Goal: Task Accomplishment & Management: Use online tool/utility

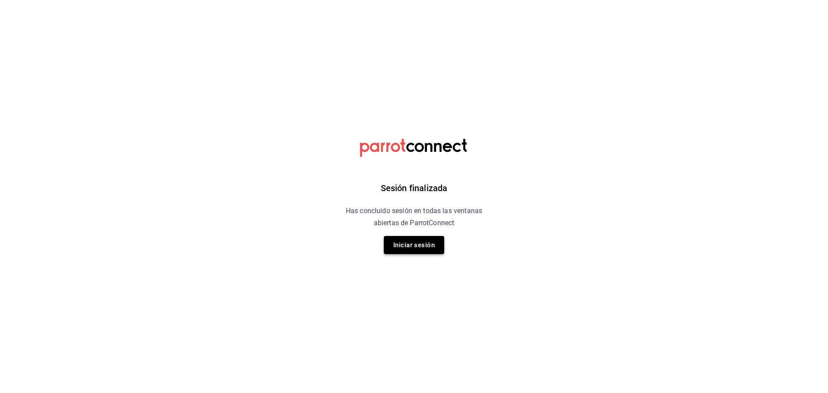
click at [422, 248] on button "Iniciar sesión" at bounding box center [414, 245] width 60 height 18
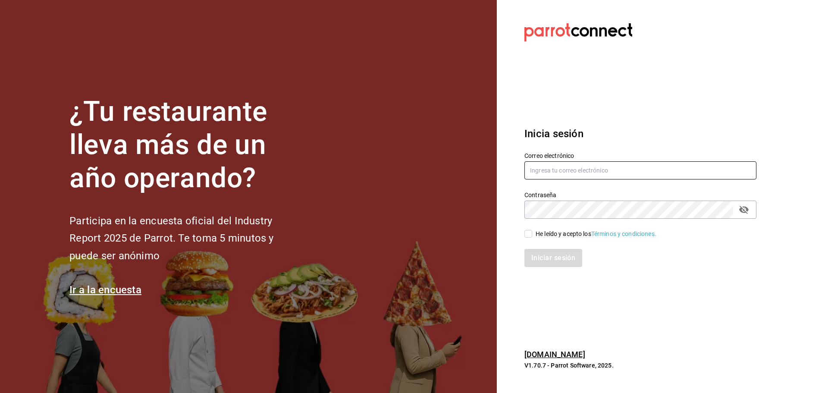
type input "[EMAIL_ADDRESS][DOMAIN_NAME]"
drag, startPoint x: 530, startPoint y: 235, endPoint x: 527, endPoint y: 244, distance: 9.7
click at [530, 235] on input "He leído y acepto los Términos y condiciones." at bounding box center [528, 234] width 8 height 8
checkbox input "true"
click at [535, 254] on button "Iniciar sesión" at bounding box center [553, 258] width 59 height 18
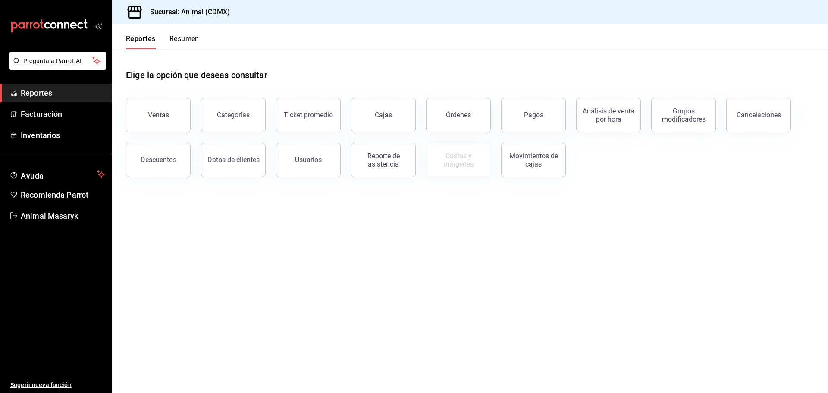
click at [523, 124] on button "Pagos" at bounding box center [533, 115] width 65 height 34
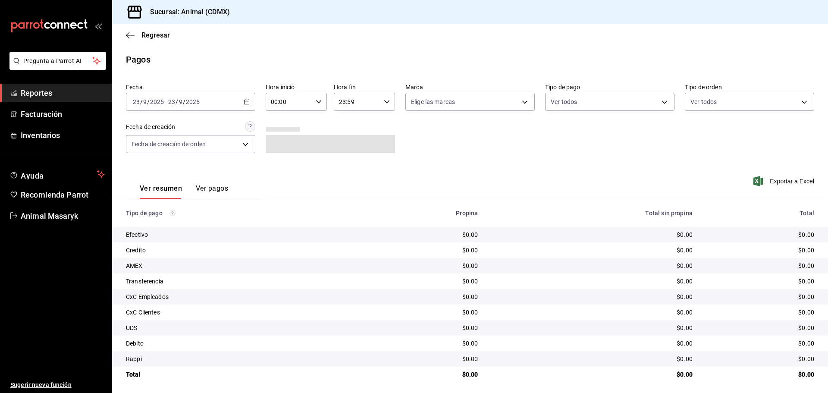
click at [244, 104] on \(Stroke\) "button" at bounding box center [246, 102] width 5 height 5
click at [169, 223] on span "Rango de fechas" at bounding box center [166, 224] width 67 height 9
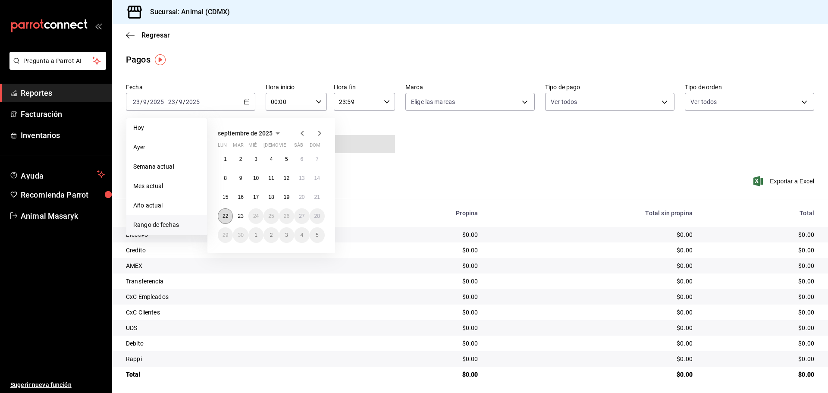
click at [225, 215] on abbr "22" at bounding box center [225, 216] width 6 height 6
click at [237, 215] on button "23" at bounding box center [240, 216] width 15 height 16
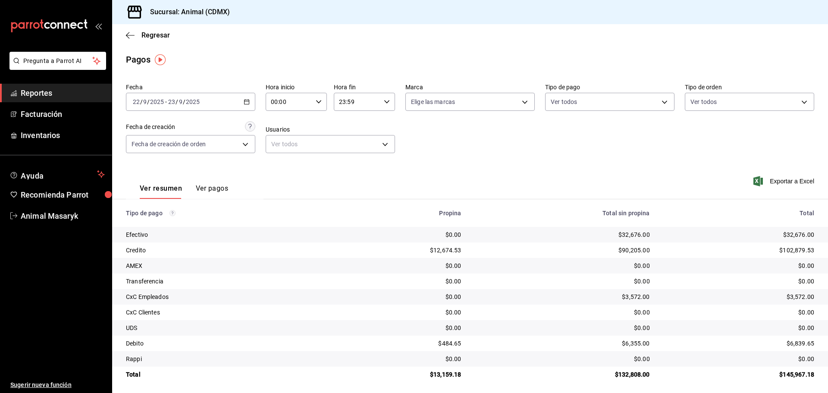
click at [318, 103] on icon "button" at bounding box center [319, 102] width 6 height 6
click at [279, 140] on span "05" at bounding box center [279, 141] width 17 height 7
type input "05:00"
click at [415, 134] on div at bounding box center [414, 196] width 828 height 393
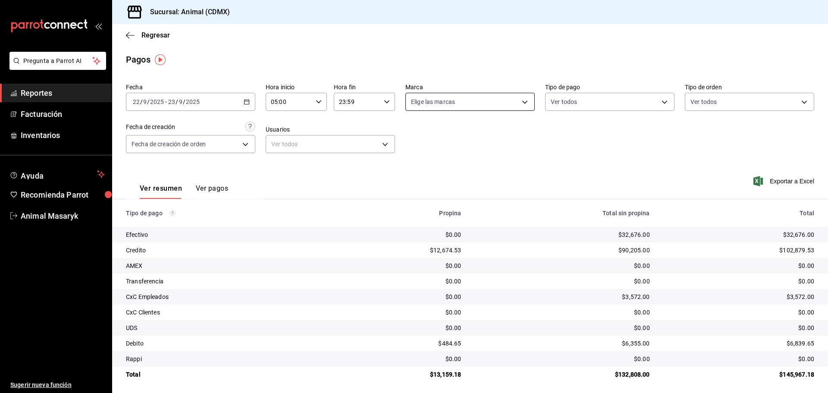
click at [494, 103] on body "Pregunta a Parrot AI Reportes Facturación Inventarios Ayuda Recomienda Parrot A…" at bounding box center [414, 196] width 828 height 393
drag, startPoint x: 434, startPoint y: 134, endPoint x: 451, endPoint y: 142, distance: 18.9
click at [435, 134] on span "Ver todas" at bounding box center [439, 135] width 26 height 9
type input "cb0f6aec-1481-4e37-861c-bab9b3a65b14"
checkbox input "true"
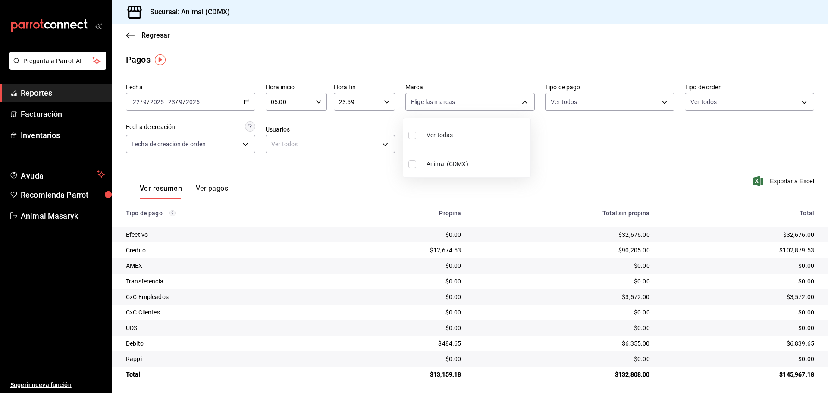
checkbox input "true"
click at [596, 164] on div at bounding box center [414, 196] width 828 height 393
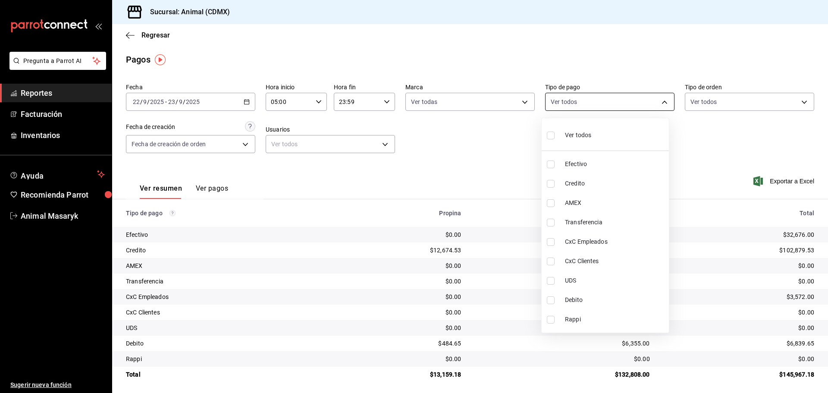
click at [620, 103] on body "Pregunta a Parrot AI Reportes Facturación Inventarios Ayuda Recomienda Parrot A…" at bounding box center [414, 196] width 828 height 393
click at [573, 141] on div "Ver todos" at bounding box center [569, 134] width 44 height 19
type input "42f515b5-d78a-4538-9fd6-dd91ca8c9d0d,09d93f3d-83f8-4294-bef9-640bdbafd8e4,c0bfe…"
checkbox input "true"
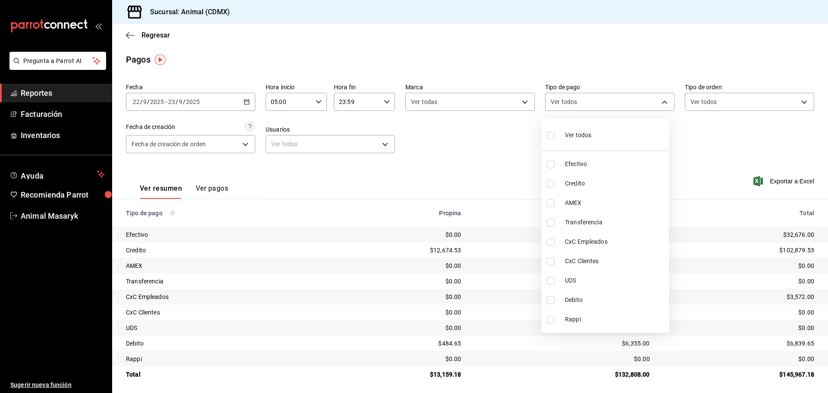
checkbox input "true"
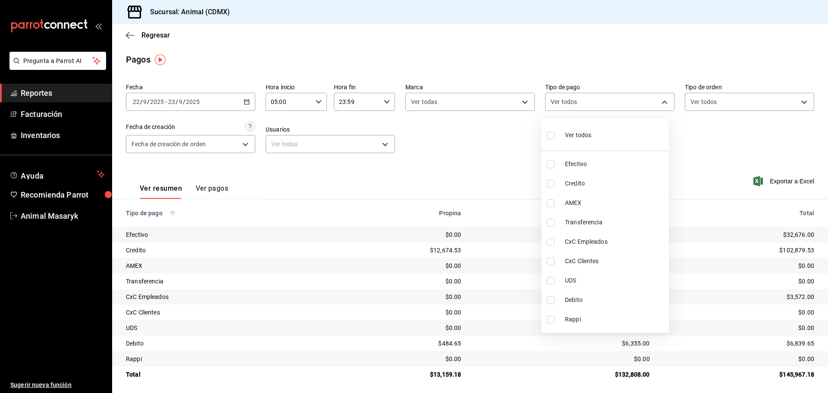
checkbox input "true"
click at [742, 128] on div at bounding box center [414, 196] width 828 height 393
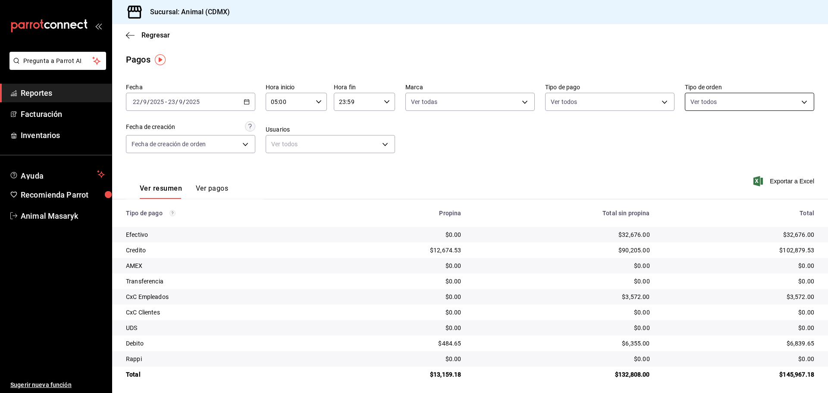
click at [799, 98] on body "Pregunta a Parrot AI Reportes Facturación Inventarios Ayuda Recomienda Parrot A…" at bounding box center [414, 196] width 828 height 393
click at [716, 134] on span "Ver todos" at bounding box center [716, 135] width 26 height 9
type input "ad44a823-99d3-4372-a913-4cf57f2a9ac0,b8ee5ff1-85c8-4a81-aa51-555e6c8ba0c6,EXTER…"
checkbox input "true"
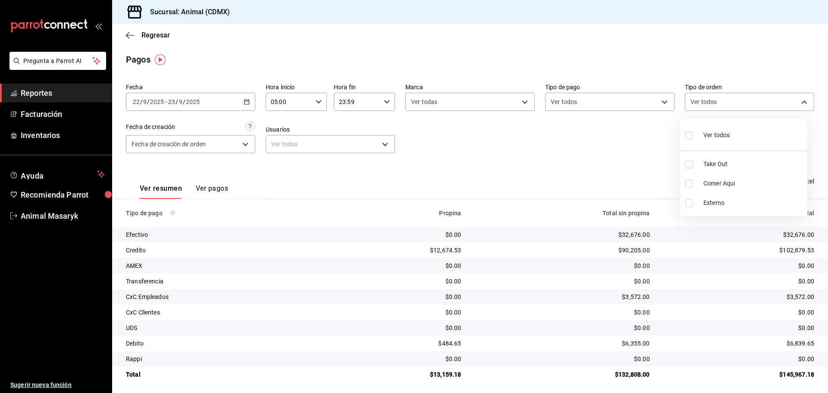
checkbox input "true"
click at [616, 144] on div at bounding box center [414, 196] width 828 height 393
click at [205, 98] on div "[DATE] [DATE] - [DATE] [DATE]" at bounding box center [190, 102] width 129 height 18
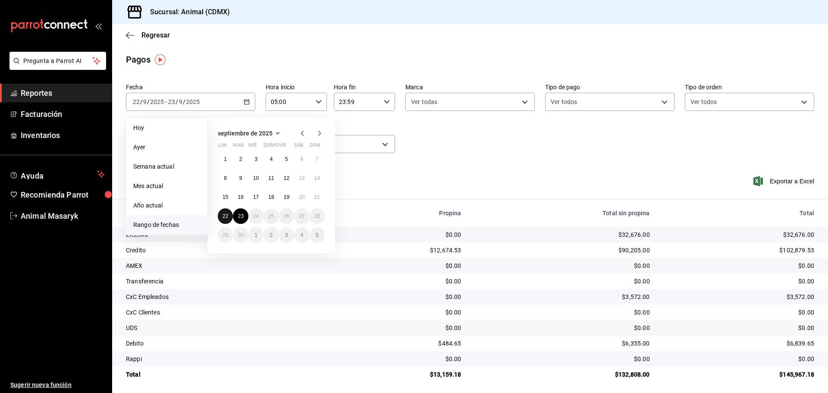
click at [227, 216] on abbr "22" at bounding box center [225, 216] width 6 height 6
click at [238, 217] on button "23" at bounding box center [240, 216] width 15 height 16
type input "00:00"
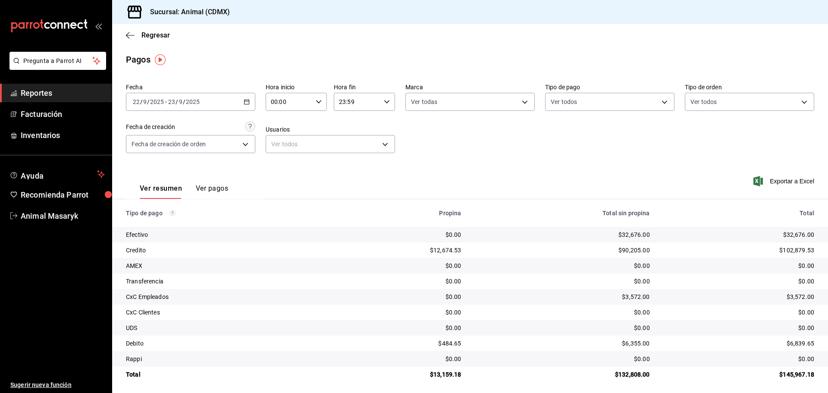
click at [277, 98] on input "00:00" at bounding box center [289, 101] width 47 height 17
click at [93, 97] on div at bounding box center [414, 196] width 828 height 393
click at [88, 97] on span "Reportes" at bounding box center [63, 93] width 84 height 12
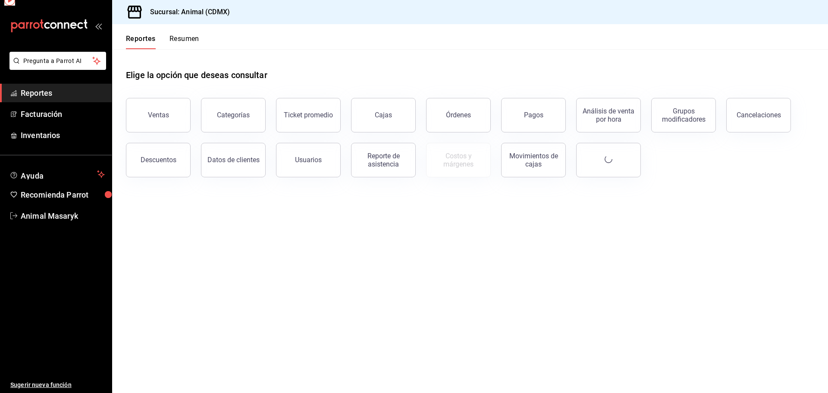
click at [88, 97] on span "Reportes" at bounding box center [63, 93] width 84 height 12
click at [169, 106] on button "Ventas" at bounding box center [158, 115] width 65 height 34
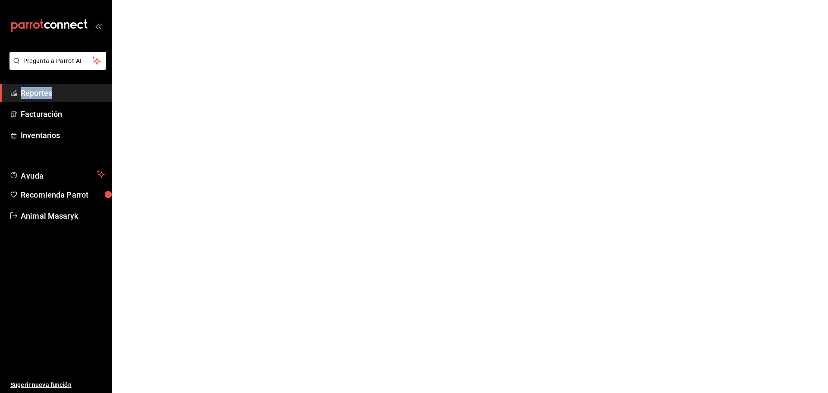
click at [169, 0] on html "Pregunta a Parrot AI Reportes Facturación Inventarios Ayuda Recomienda Parrot A…" at bounding box center [414, 0] width 828 height 0
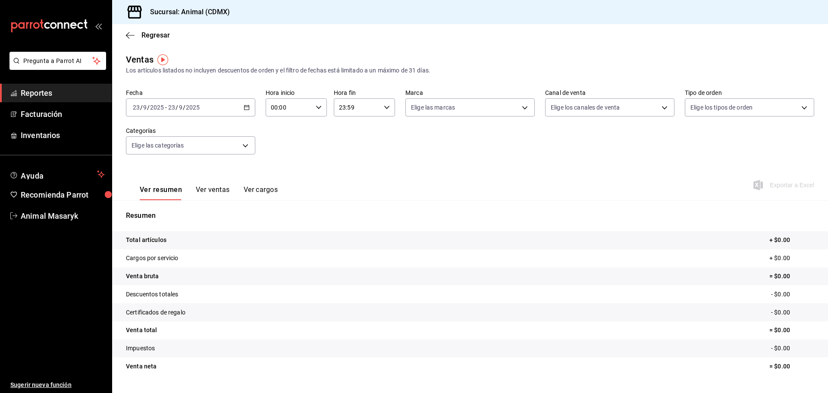
click at [208, 107] on div "[DATE] [DATE] - [DATE] [DATE]" at bounding box center [190, 107] width 129 height 18
click at [247, 104] on icon "button" at bounding box center [247, 107] width 6 height 6
click at [162, 208] on span "Rango de fechas" at bounding box center [166, 210] width 67 height 9
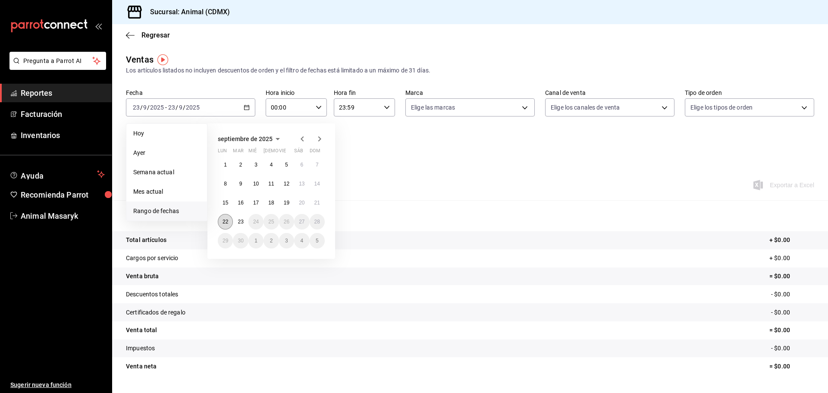
click at [228, 220] on button "22" at bounding box center [225, 222] width 15 height 16
click at [245, 220] on button "23" at bounding box center [240, 222] width 15 height 16
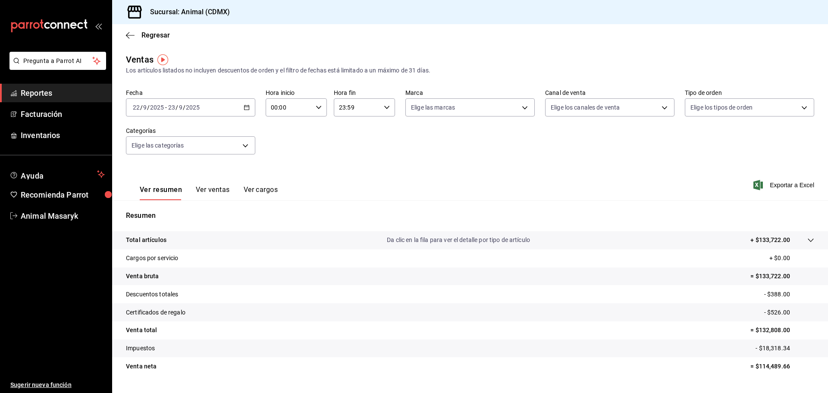
click at [282, 105] on input "00:00" at bounding box center [289, 107] width 47 height 17
click at [282, 145] on span "05" at bounding box center [279, 146] width 17 height 7
type input "05:00"
click at [348, 105] on div at bounding box center [414, 196] width 828 height 393
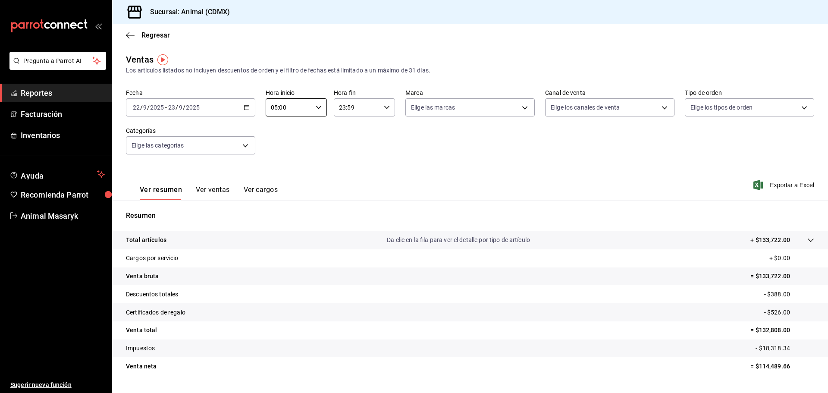
click at [389, 106] on div "23:59 Hora fin" at bounding box center [364, 107] width 61 height 18
click at [433, 140] on div at bounding box center [414, 196] width 828 height 393
click at [434, 140] on div at bounding box center [414, 196] width 828 height 393
click at [434, 140] on div "Fecha [DATE] [DATE] - [DATE] [DATE] Hora inicio 05:00 Hora inicio Hora fin 23:5…" at bounding box center [470, 127] width 688 height 76
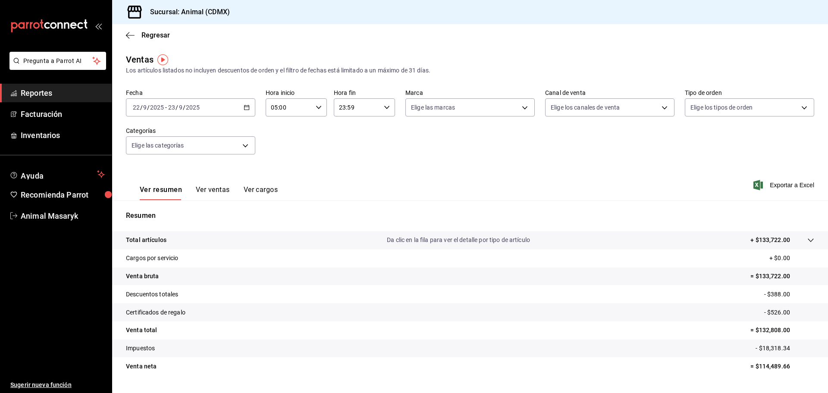
click at [434, 140] on div "Fecha [DATE] [DATE] - [DATE] [DATE] Hora inicio 05:00 Hora inicio Hora fin 23:5…" at bounding box center [470, 127] width 688 height 76
click at [445, 110] on body "Pregunta a Parrot AI Reportes Facturación Inventarios Ayuda Recomienda Parrot A…" at bounding box center [414, 196] width 828 height 393
click at [441, 139] on span "Ver todas" at bounding box center [439, 140] width 26 height 9
type input "cb0f6aec-1481-4e37-861c-bab9b3a65b14"
checkbox input "true"
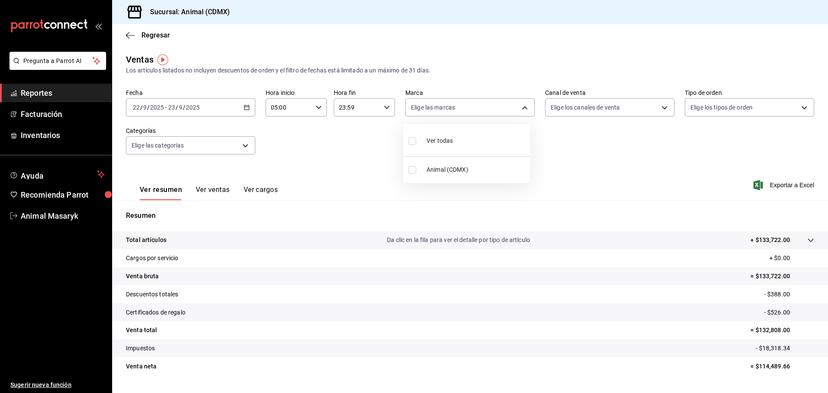
checkbox input "true"
click at [625, 96] on div at bounding box center [414, 196] width 828 height 393
click at [626, 100] on body "Pregunta a Parrot AI Reportes Facturación Inventarios Ayuda Recomienda Parrot A…" at bounding box center [414, 196] width 828 height 393
click at [632, 133] on li "Ver todos" at bounding box center [604, 139] width 127 height 25
type input "PARROT,UBER_EATS,RAPPI,DIDI_FOOD,ONLINE"
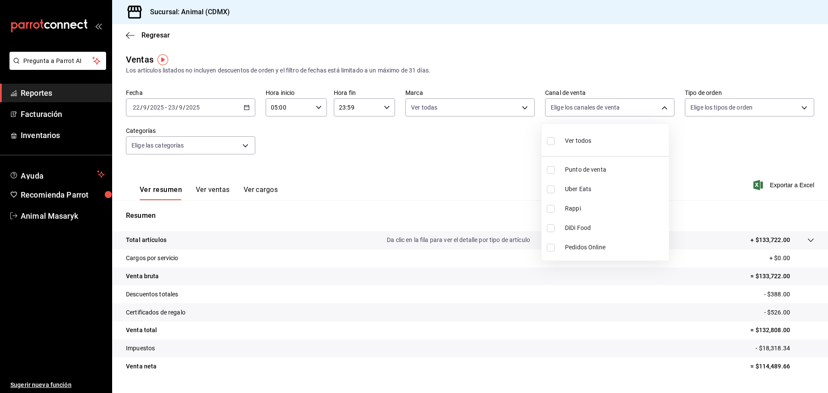
checkbox input "true"
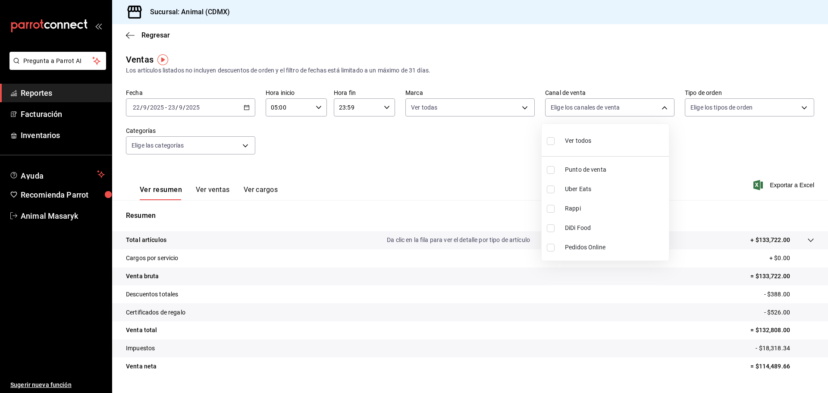
checkbox input "true"
click at [753, 111] on div at bounding box center [414, 196] width 828 height 393
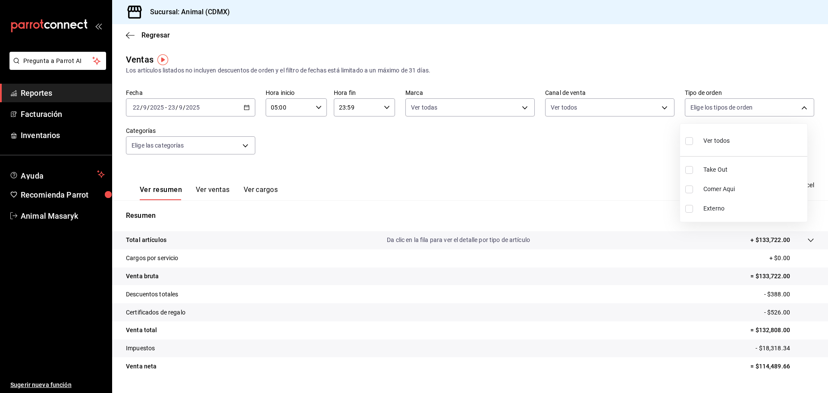
click at [755, 107] on body "Pregunta a Parrot AI Reportes Facturación Inventarios Ayuda Recomienda Parrot A…" at bounding box center [414, 196] width 828 height 393
click at [712, 139] on span "Ver todos" at bounding box center [716, 140] width 26 height 9
type input "ad44a823-99d3-4372-a913-4cf57f2a9ac0,b8ee5ff1-85c8-4a81-aa51-555e6c8ba0c6,EXTER…"
checkbox input "true"
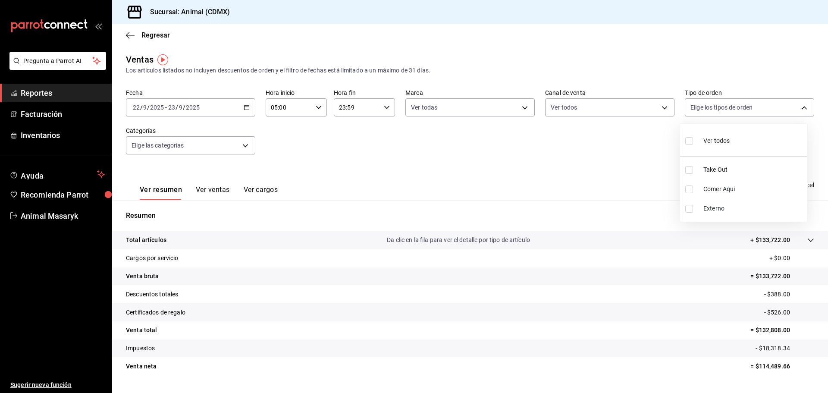
checkbox input "true"
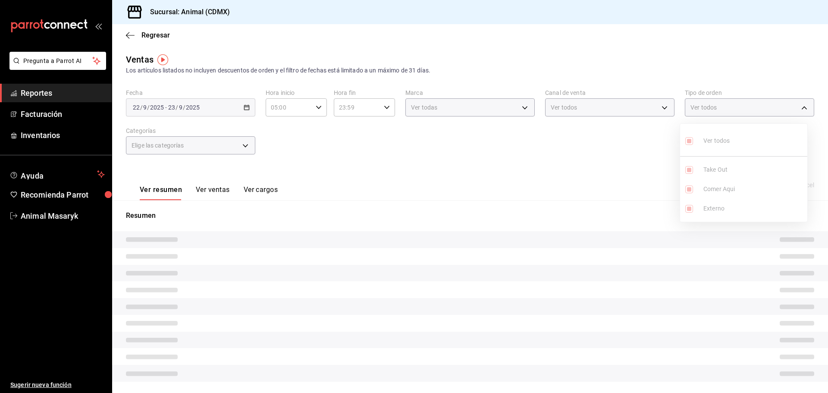
click at [712, 139] on ul "Ver todos Take Out Comer Aqui Externo" at bounding box center [743, 173] width 127 height 98
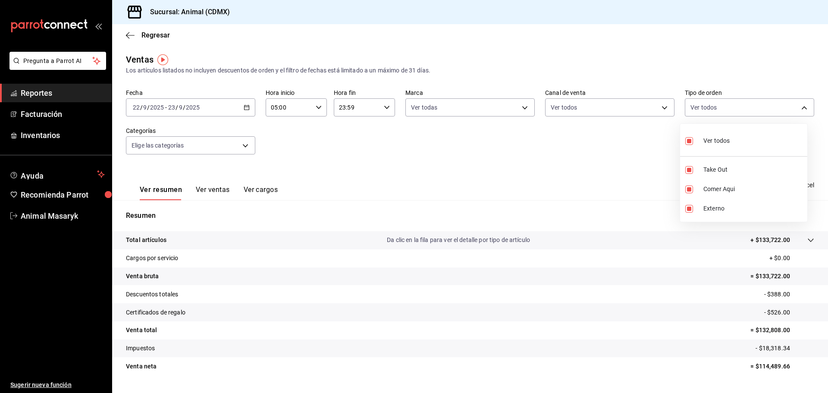
click at [176, 145] on div at bounding box center [414, 196] width 828 height 393
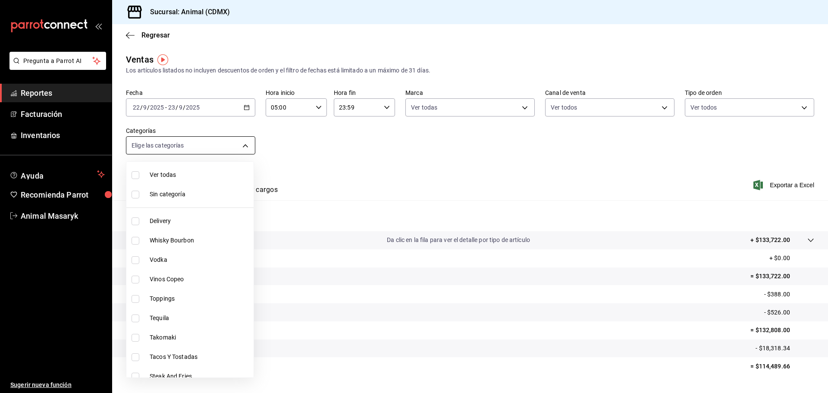
click at [180, 147] on body "Pregunta a Parrot AI Reportes Facturación Inventarios Ayuda Recomienda Parrot A…" at bounding box center [414, 196] width 828 height 393
click at [182, 172] on span "Ver todas" at bounding box center [200, 174] width 100 height 9
type input "281688af-6220-48ae-86b9-ca5e6f63eb3e,2ffeebaa-176c-4024-95f8-553ffecca8da,37769…"
checkbox input "true"
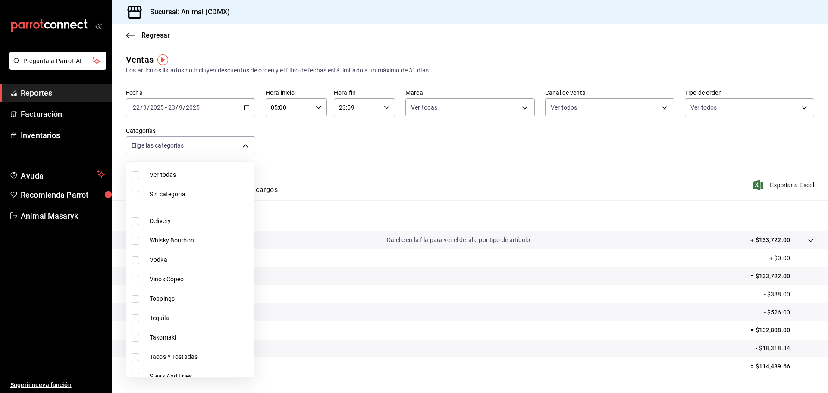
checkbox input "true"
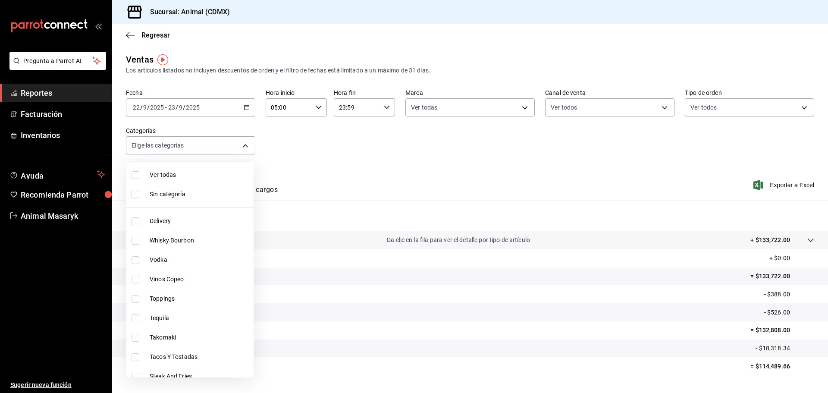
checkbox input "true"
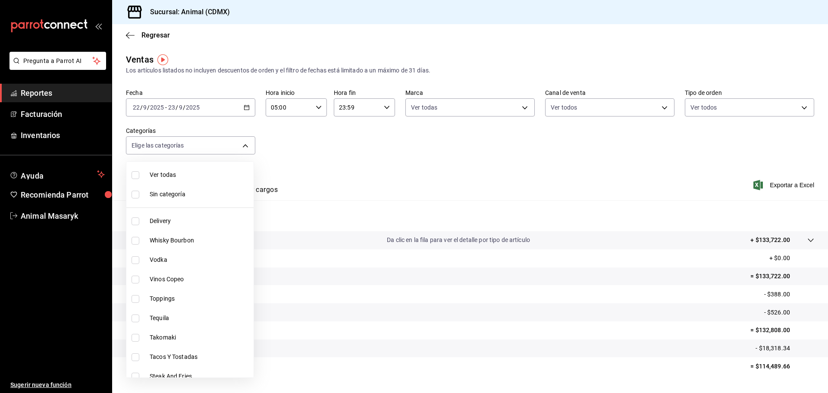
checkbox input "true"
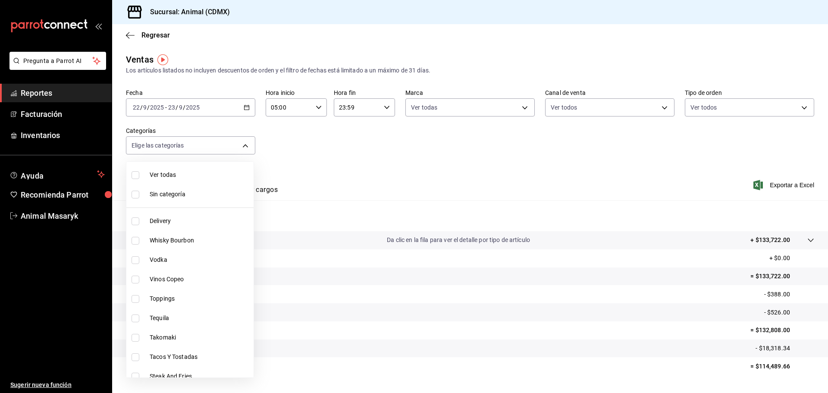
checkbox input "true"
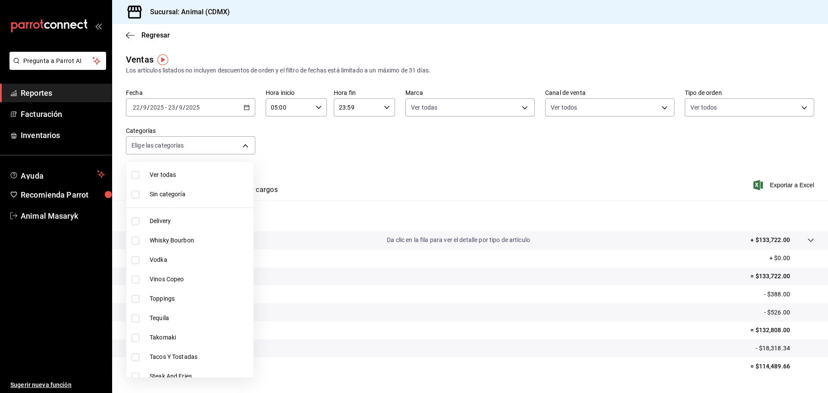
checkbox input "true"
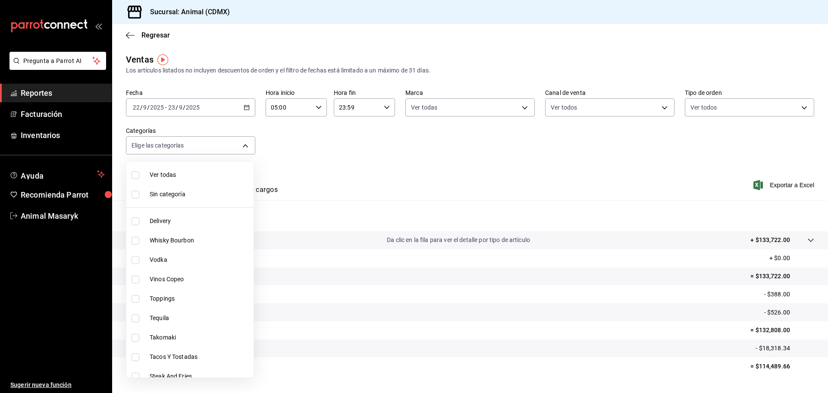
checkbox input "true"
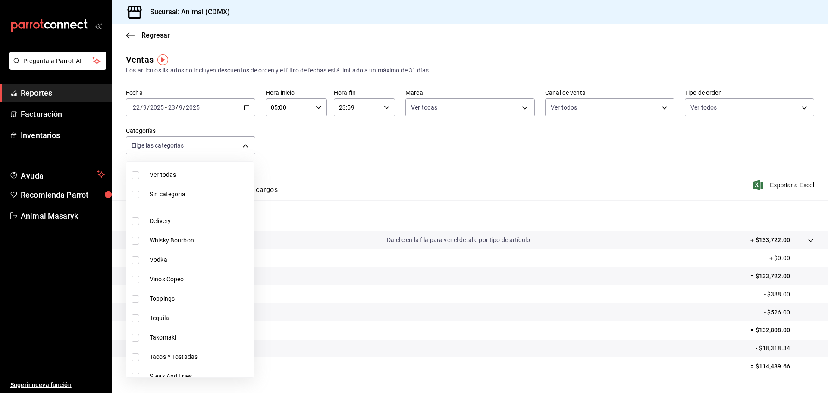
checkbox input "true"
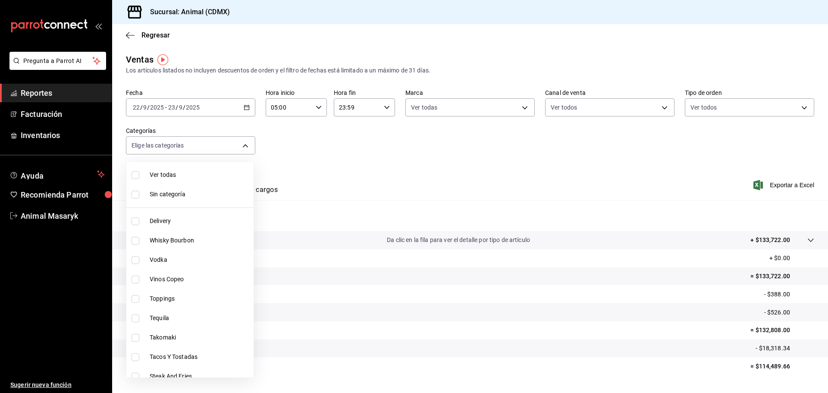
checkbox input "true"
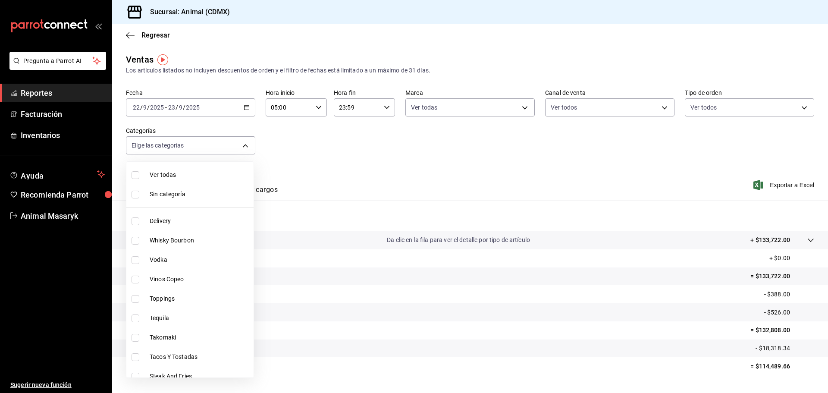
checkbox input "true"
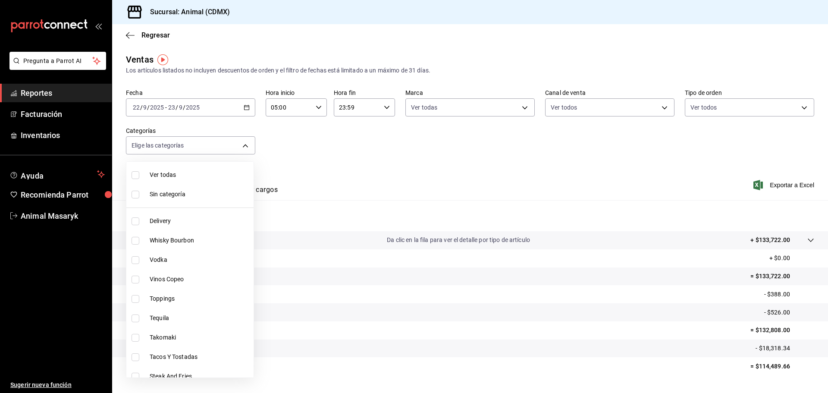
checkbox input "true"
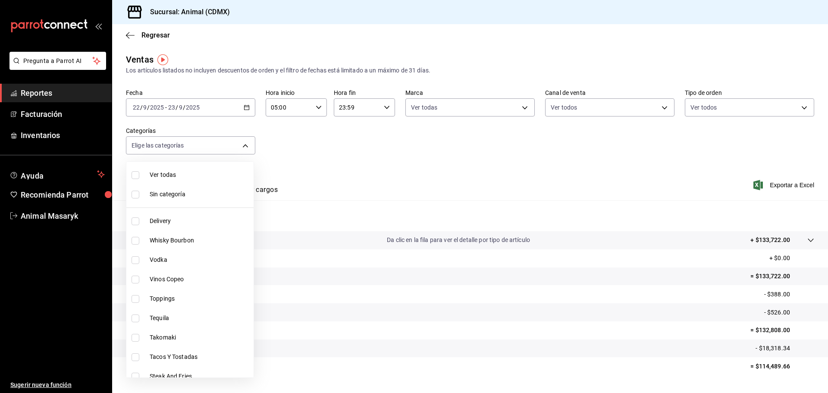
checkbox input "true"
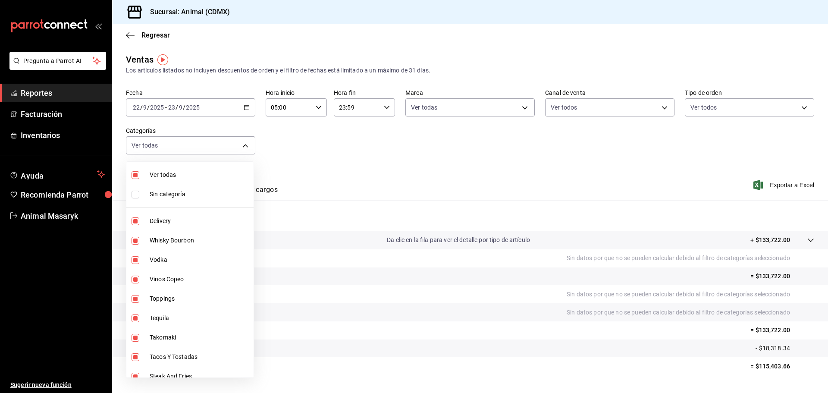
click at [177, 192] on span "Sin categoría" at bounding box center [200, 194] width 100 height 9
checkbox input "true"
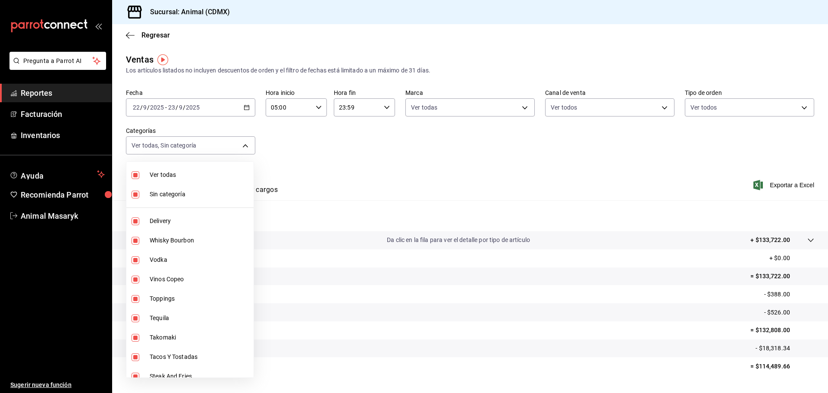
click at [299, 166] on div at bounding box center [414, 196] width 828 height 393
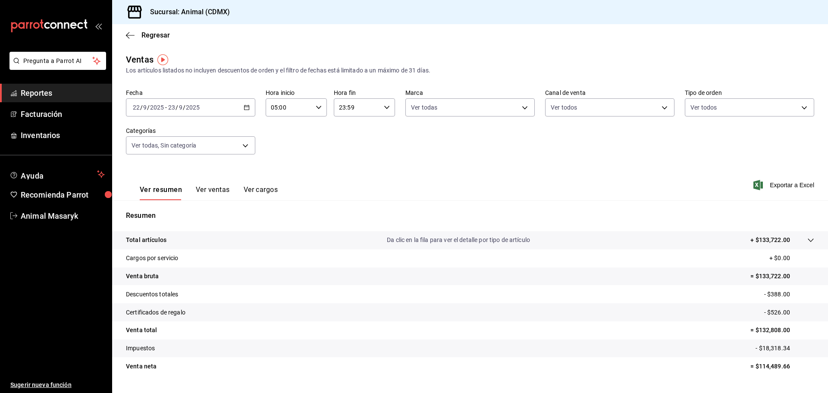
click at [807, 242] on icon at bounding box center [810, 240] width 7 height 7
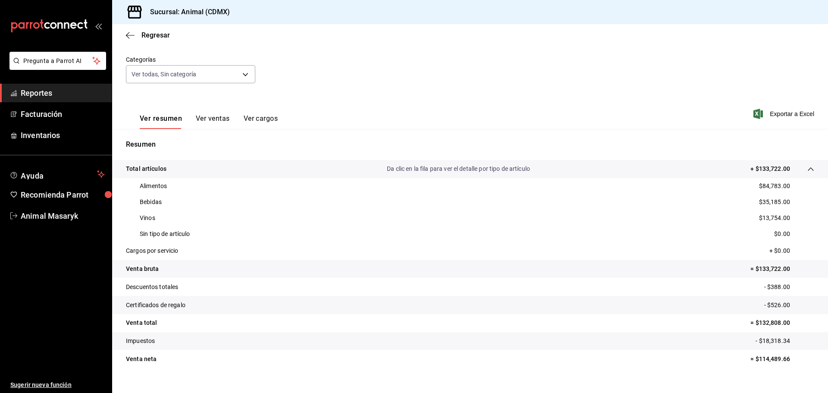
scroll to position [84, 0]
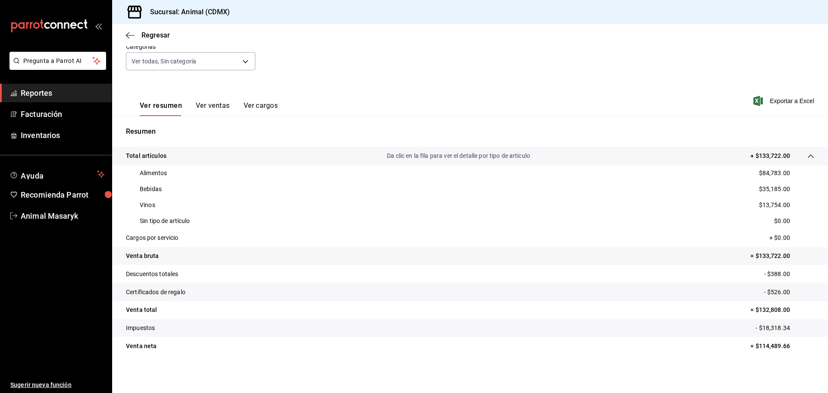
click at [33, 90] on span "Reportes" at bounding box center [63, 93] width 84 height 12
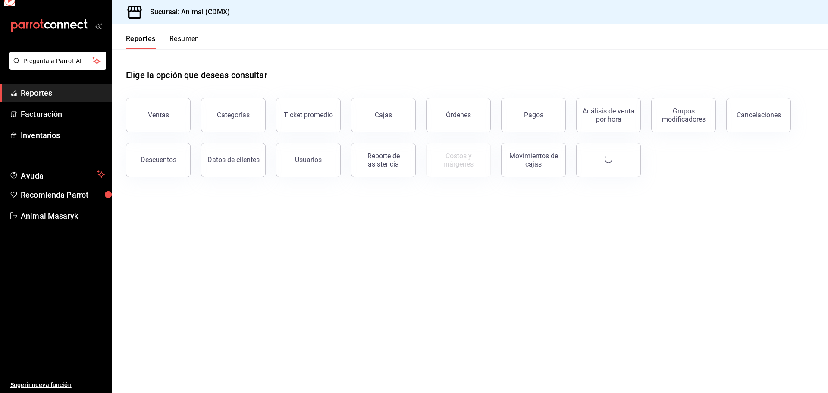
click at [33, 90] on span "Reportes" at bounding box center [63, 93] width 84 height 12
click at [170, 162] on div "Descuentos" at bounding box center [159, 160] width 36 height 8
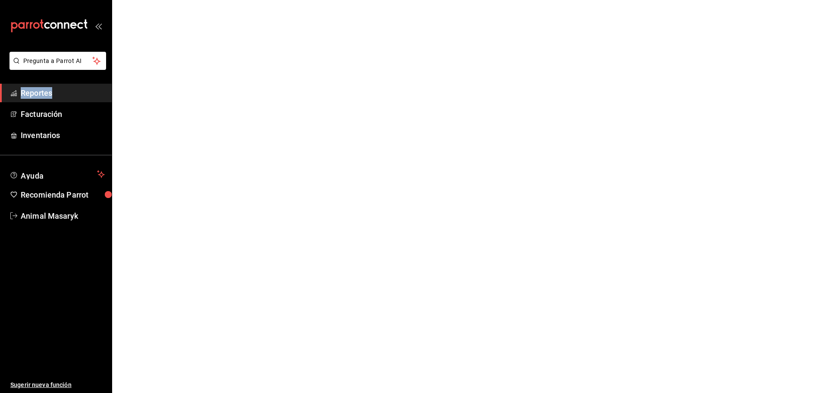
click at [170, 0] on html "Pregunta a Parrot AI Reportes Facturación Inventarios Ayuda Recomienda Parrot A…" at bounding box center [414, 0] width 828 height 0
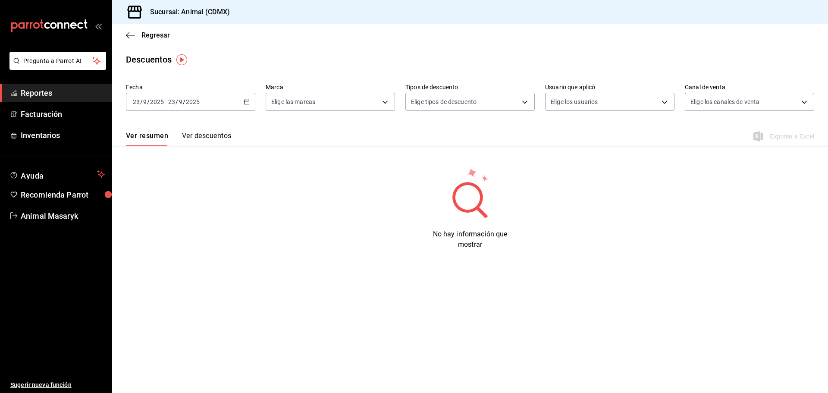
click at [181, 100] on input "9" at bounding box center [180, 101] width 4 height 7
click at [166, 227] on span "Rango de fechas" at bounding box center [166, 224] width 67 height 9
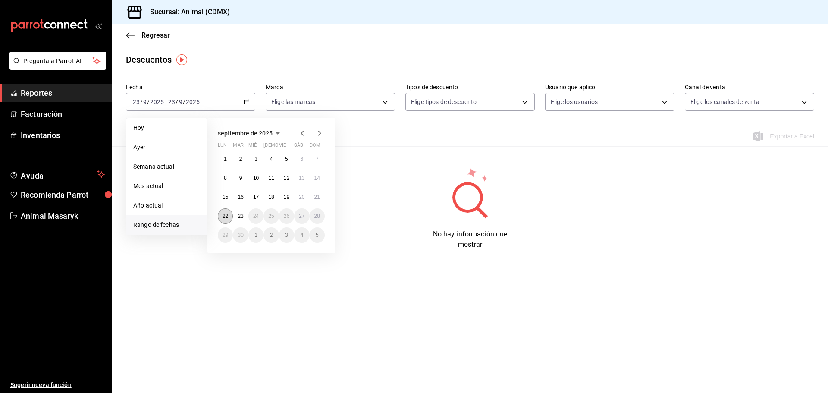
click at [226, 214] on abbr "22" at bounding box center [225, 216] width 6 height 6
click at [235, 216] on button "23" at bounding box center [240, 216] width 15 height 16
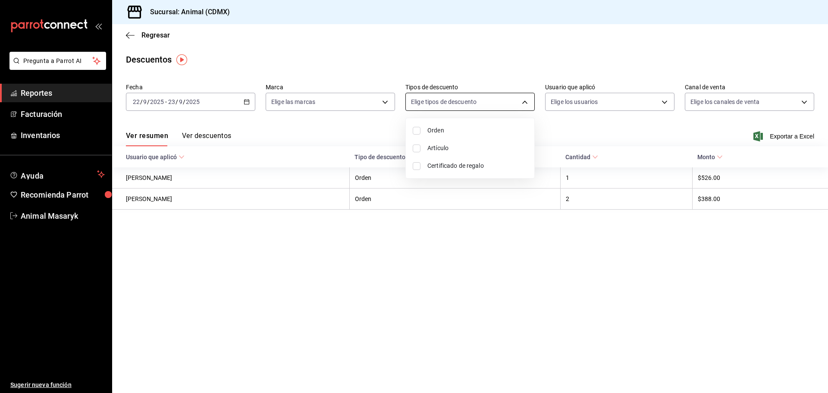
click at [472, 98] on body "Pregunta a Parrot AI Reportes Facturación Inventarios Ayuda Recomienda Parrot A…" at bounding box center [414, 196] width 828 height 393
click at [468, 129] on span "Orden" at bounding box center [477, 130] width 100 height 9
type input "ORDER"
checkbox input "true"
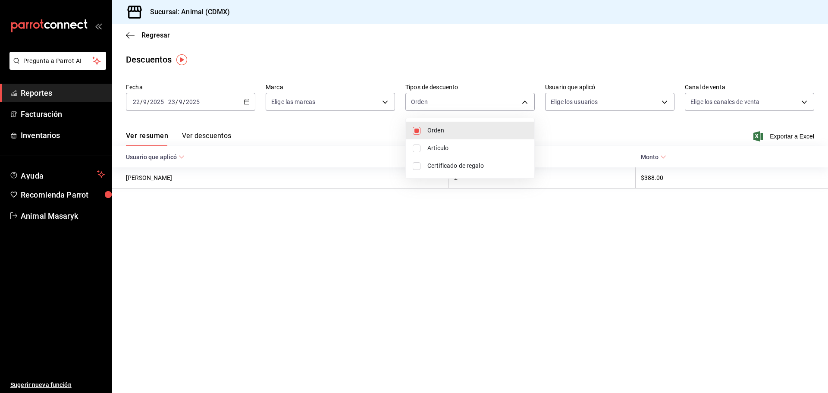
click at [428, 148] on li "Artículo" at bounding box center [470, 148] width 128 height 18
type input "ORDER,ORDER_ITEM"
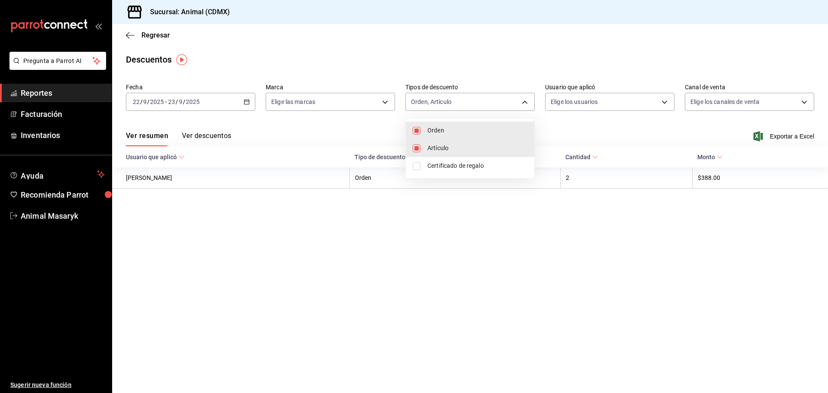
drag, startPoint x: 415, startPoint y: 148, endPoint x: 419, endPoint y: 166, distance: 18.6
click at [415, 149] on input "checkbox" at bounding box center [417, 148] width 8 height 8
checkbox input "false"
type input "ORDER"
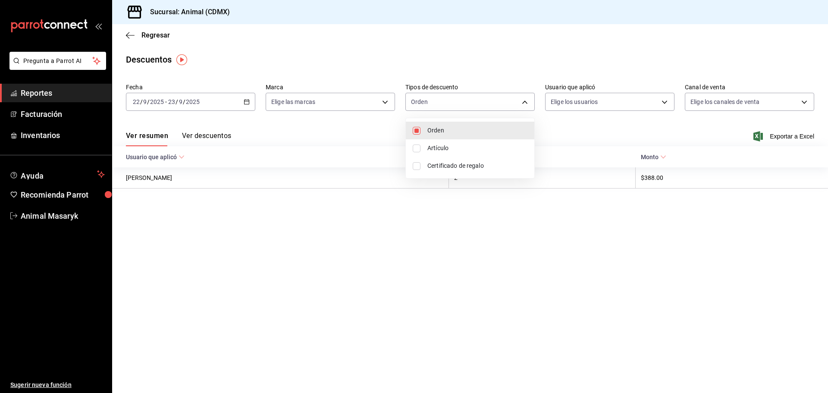
click at [419, 167] on input "checkbox" at bounding box center [417, 166] width 8 height 8
checkbox input "true"
type input "ORDER,CARD_REWARD"
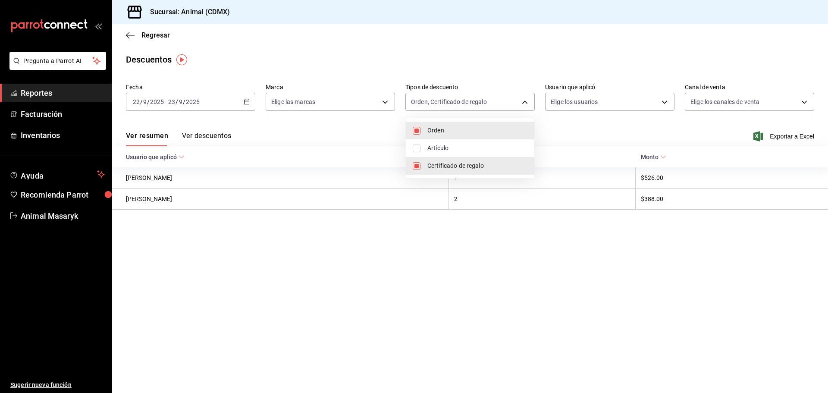
click at [381, 92] on div at bounding box center [414, 196] width 828 height 393
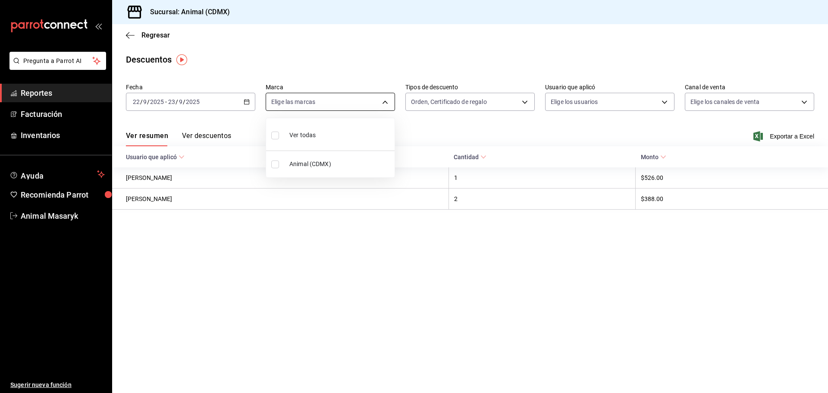
click at [382, 100] on body "Pregunta a Parrot AI Reportes Facturación Inventarios Ayuda Recomienda Parrot A…" at bounding box center [414, 196] width 828 height 393
click at [357, 138] on li "Ver todas" at bounding box center [330, 134] width 128 height 25
type input "cb0f6aec-1481-4e37-861c-bab9b3a65b14"
checkbox input "true"
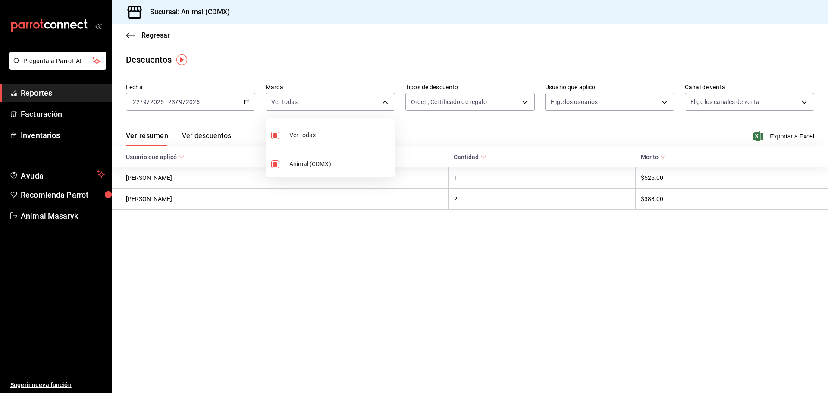
click at [475, 95] on div at bounding box center [414, 196] width 828 height 393
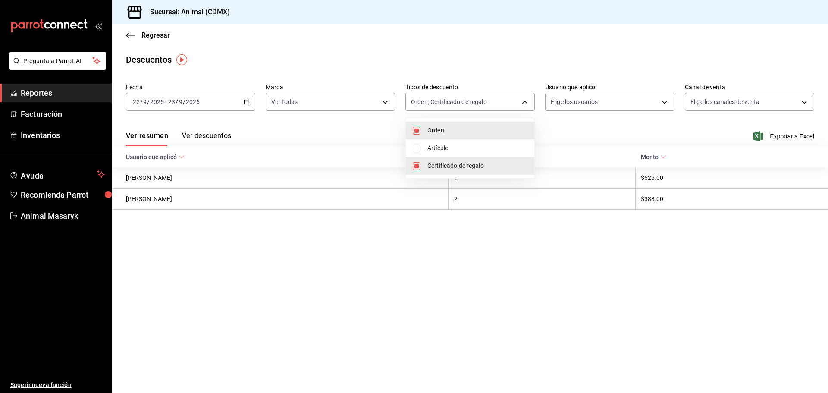
click at [478, 101] on body "Pregunta a Parrot AI Reportes Facturación Inventarios Ayuda Recomienda Parrot A…" at bounding box center [414, 196] width 828 height 393
click at [457, 144] on span "Artículo" at bounding box center [477, 148] width 100 height 9
type input "ORDER,CARD_REWARD,ORDER_ITEM"
checkbox input "true"
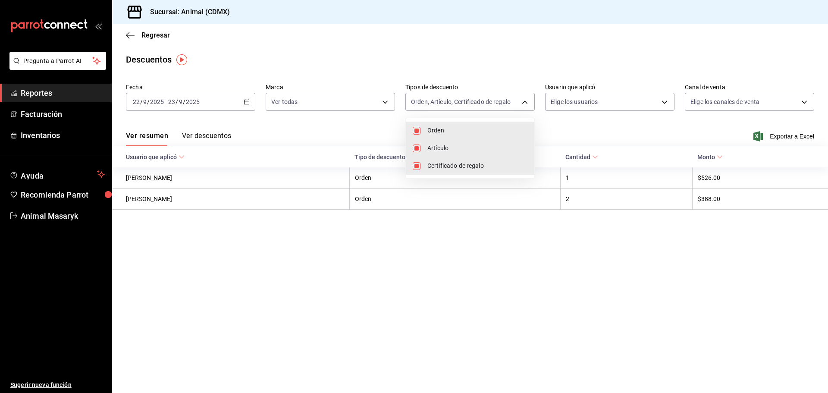
click at [571, 106] on div at bounding box center [414, 196] width 828 height 393
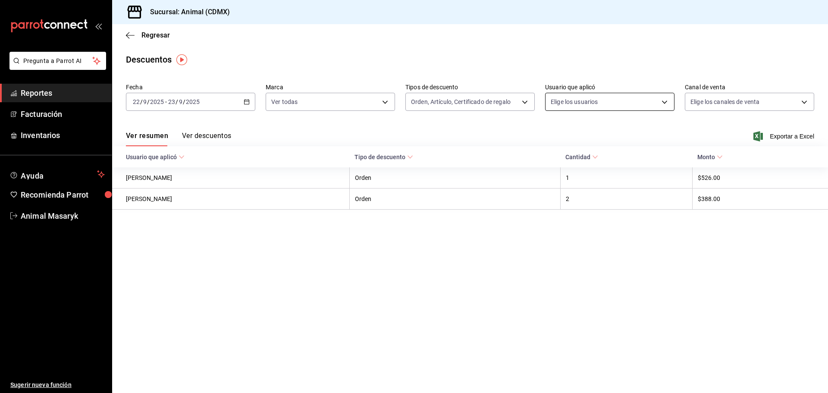
click at [572, 104] on body "Pregunta a Parrot AI Reportes Facturación Inventarios Ayuda Recomienda Parrot A…" at bounding box center [414, 196] width 828 height 393
click at [663, 100] on body "Pregunta a Parrot AI Reportes Facturación Inventarios Ayuda Recomienda Parrot A…" at bounding box center [414, 196] width 828 height 393
click at [774, 134] on span "Exportar a Excel" at bounding box center [784, 136] width 59 height 10
